Goal: Navigation & Orientation: Find specific page/section

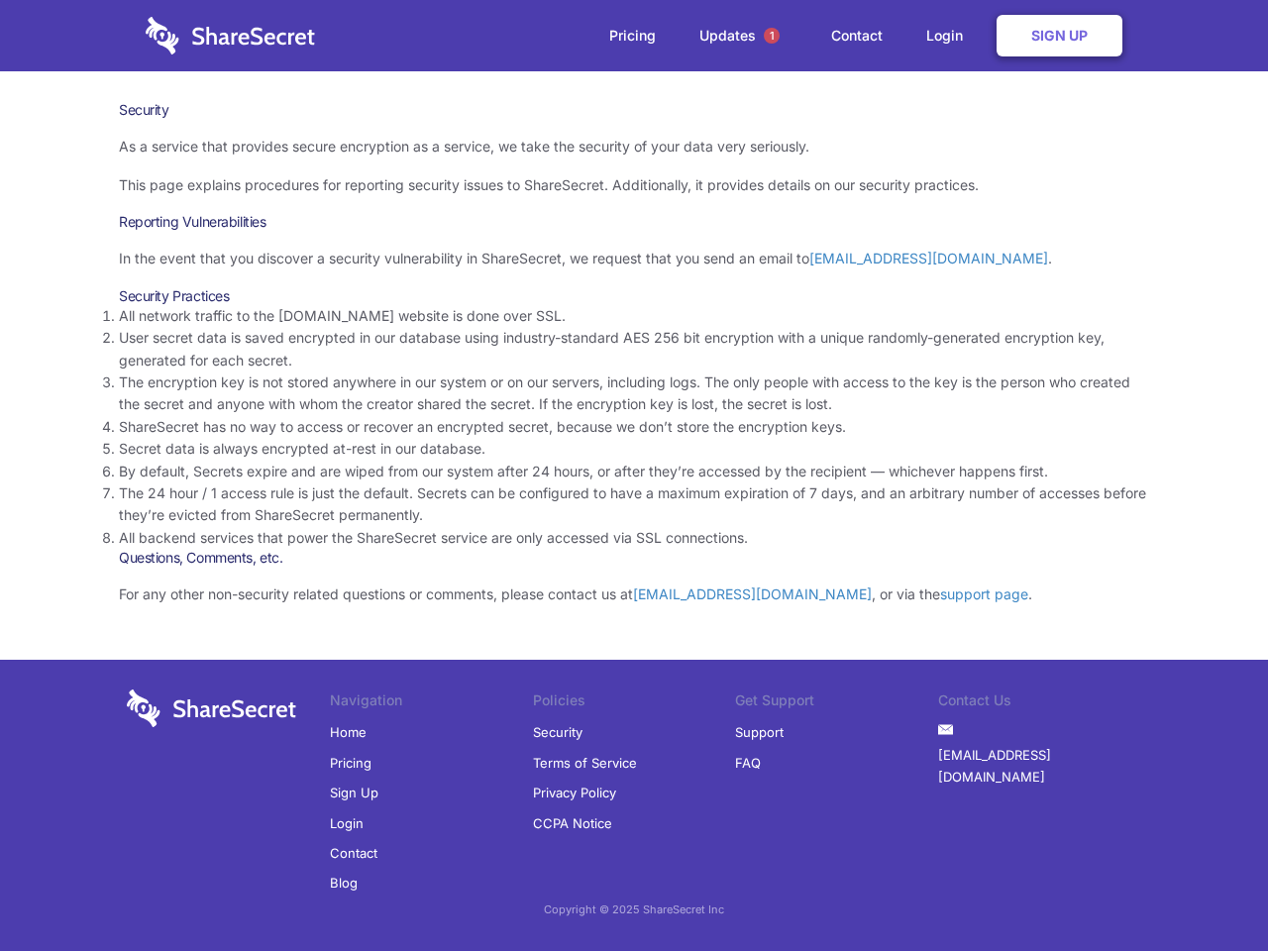
click at [634, 476] on li "By default, Secrets expire and are wiped from our system after 24 hours, or aft…" at bounding box center [634, 472] width 1030 height 22
click at [772, 36] on span "1" at bounding box center [772, 36] width 16 height 16
